Goal: Information Seeking & Learning: Learn about a topic

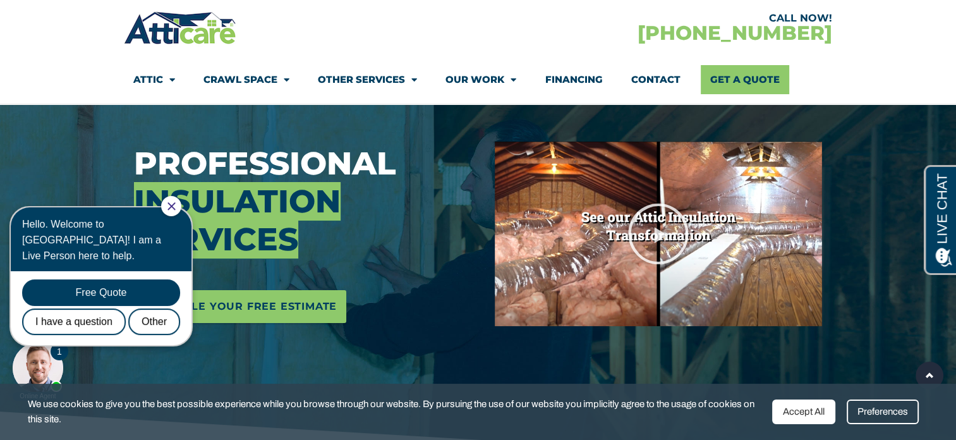
scroll to position [147, 0]
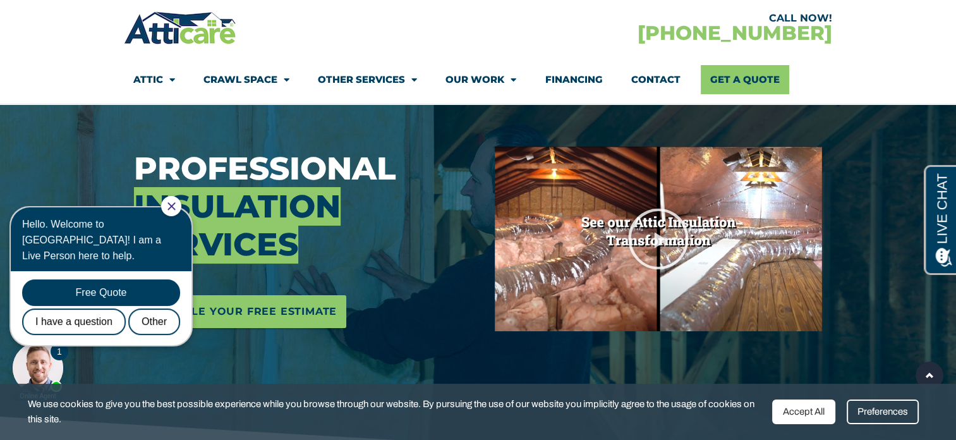
click at [180, 218] on div "Hello. Welcome to Atticare! I am a Live Person here to help." at bounding box center [101, 239] width 158 height 47
click at [154, 78] on link "Attic" at bounding box center [154, 79] width 42 height 29
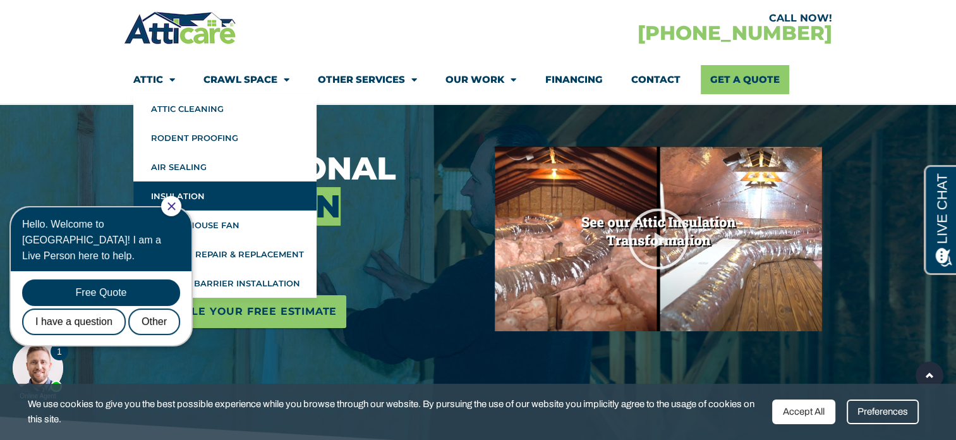
click at [180, 218] on div "Hello. Welcome to Atticare! I am a Live Person here to help." at bounding box center [101, 239] width 158 height 47
click at [176, 207] on icon "Close Chat" at bounding box center [171, 206] width 8 height 8
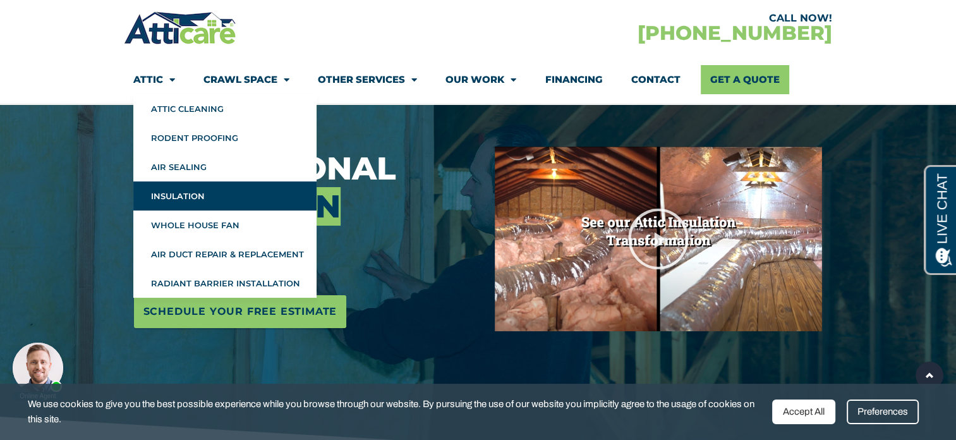
click at [576, 88] on link "Financing" at bounding box center [574, 79] width 58 height 29
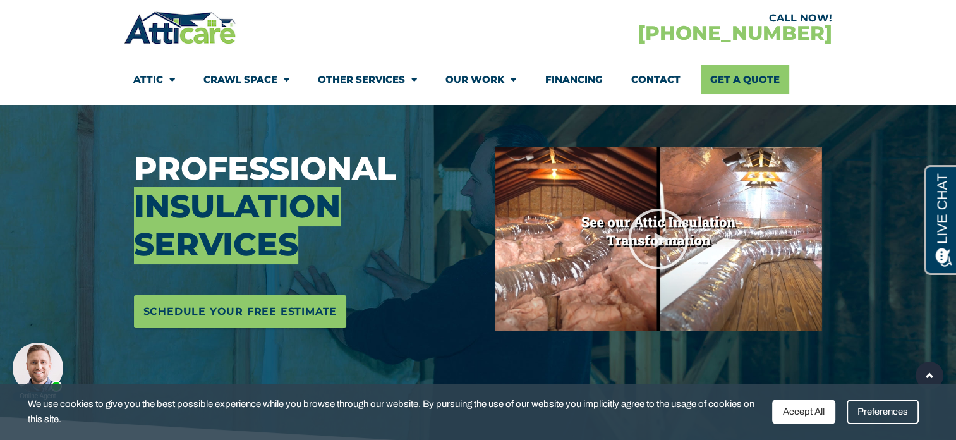
click at [493, 81] on link "Our Work" at bounding box center [481, 79] width 71 height 29
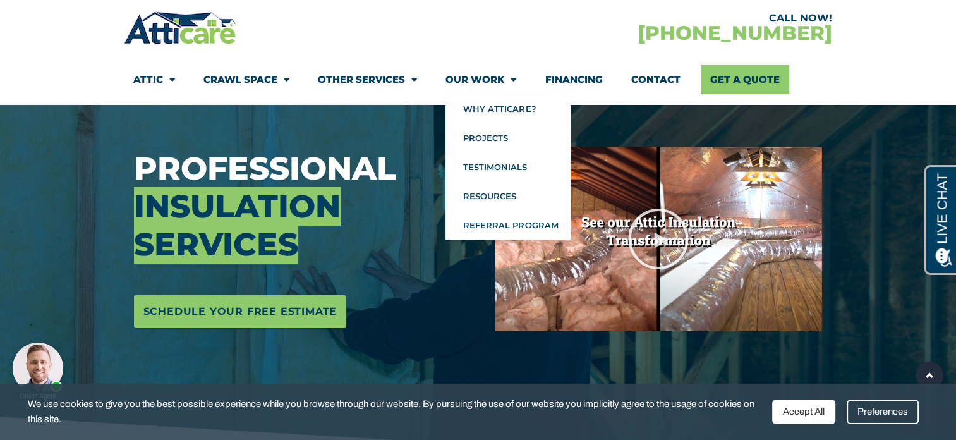
click at [393, 82] on link "Other Services" at bounding box center [367, 79] width 99 height 29
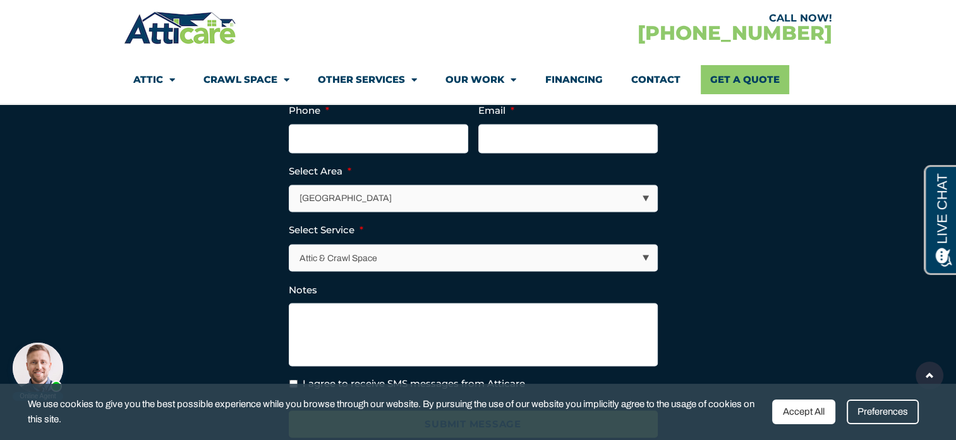
scroll to position [2149, 0]
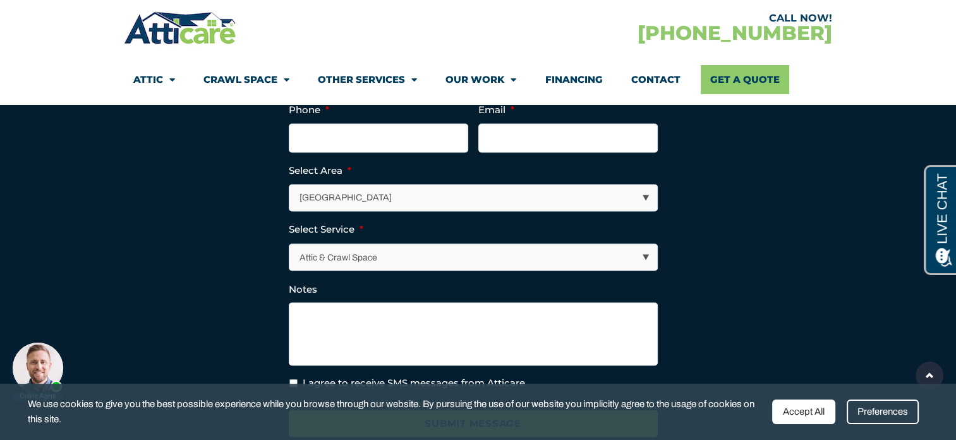
click at [644, 260] on select "Attic & Crawl Space Insulation Roofing Solar Energy Other Services" at bounding box center [473, 257] width 368 height 26
click at [720, 255] on section "Name This field is for validation purposes and should be left unchanged. Full N…" at bounding box center [478, 242] width 695 height 422
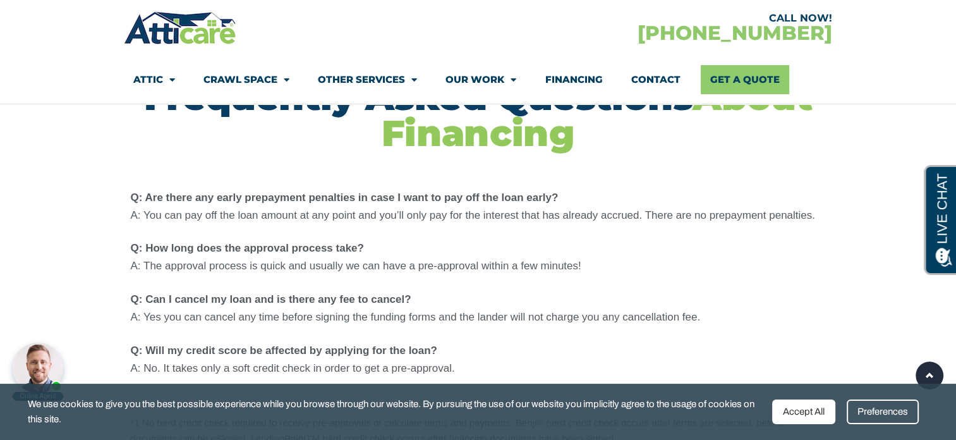
scroll to position [1431, 0]
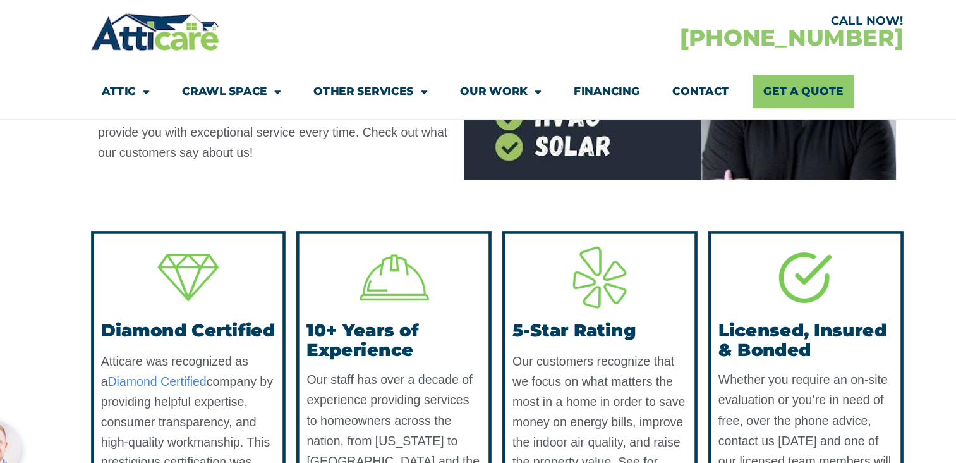
scroll to position [5158, 0]
